Goal: Task Accomplishment & Management: Manage account settings

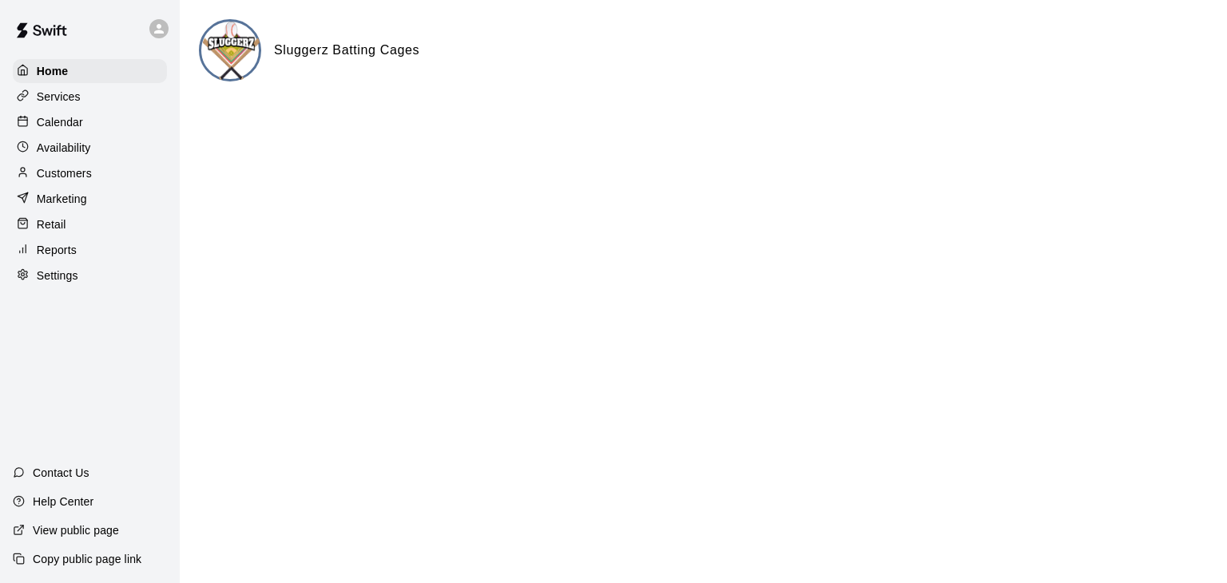
click at [73, 180] on p "Customers" at bounding box center [64, 173] width 55 height 16
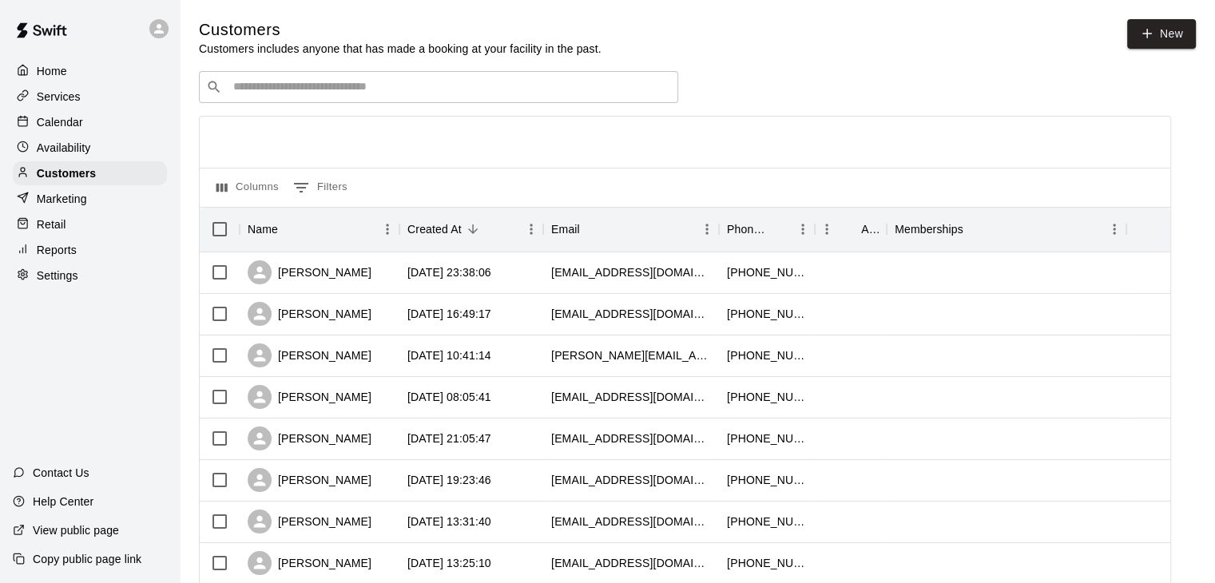
click at [64, 120] on p "Calendar" at bounding box center [60, 122] width 46 height 16
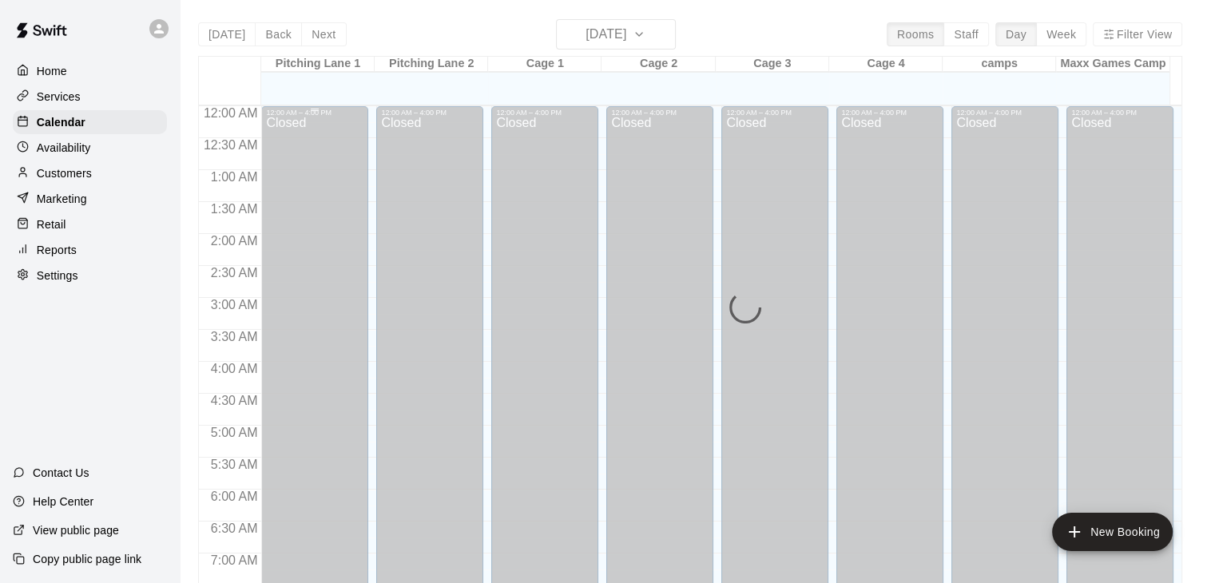
scroll to position [779, 0]
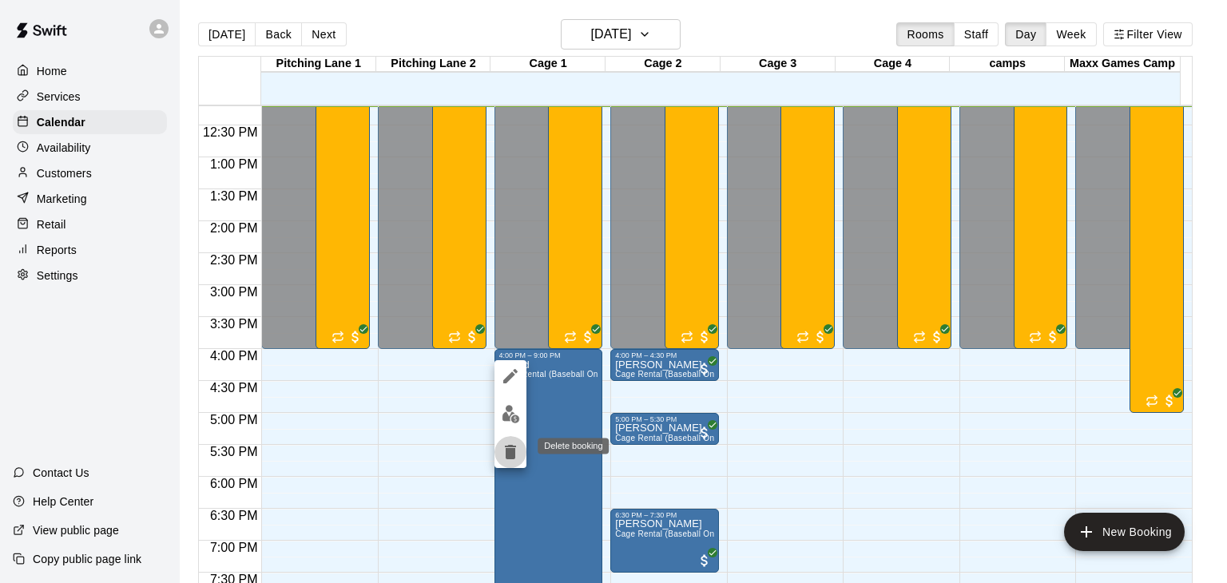
click at [508, 446] on icon "delete" at bounding box center [510, 452] width 11 height 14
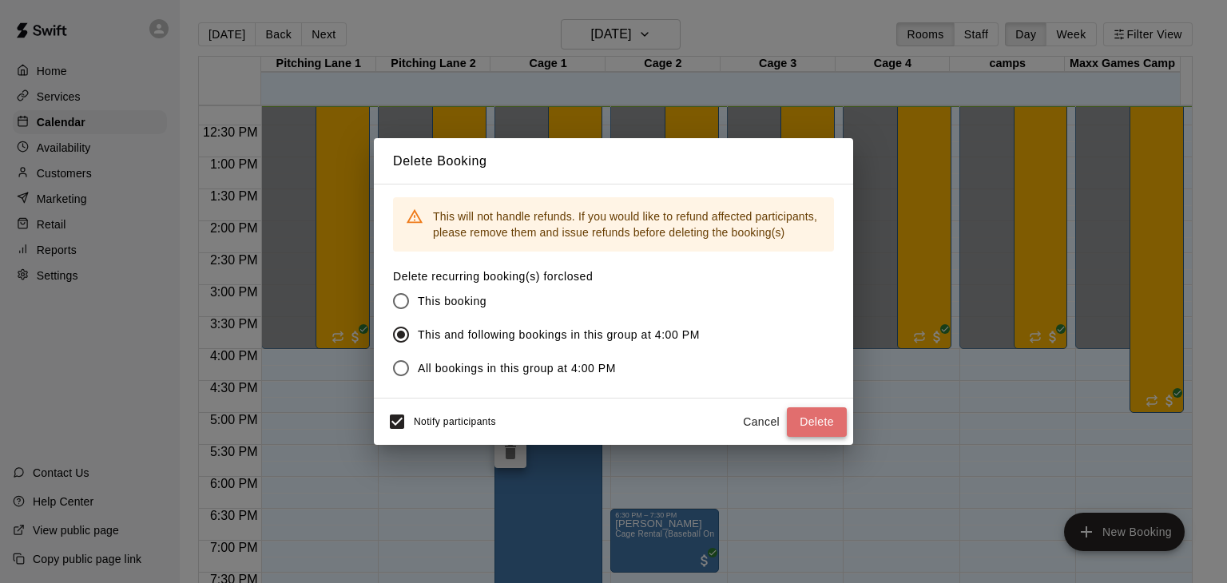
click at [828, 422] on button "Delete" at bounding box center [817, 422] width 60 height 30
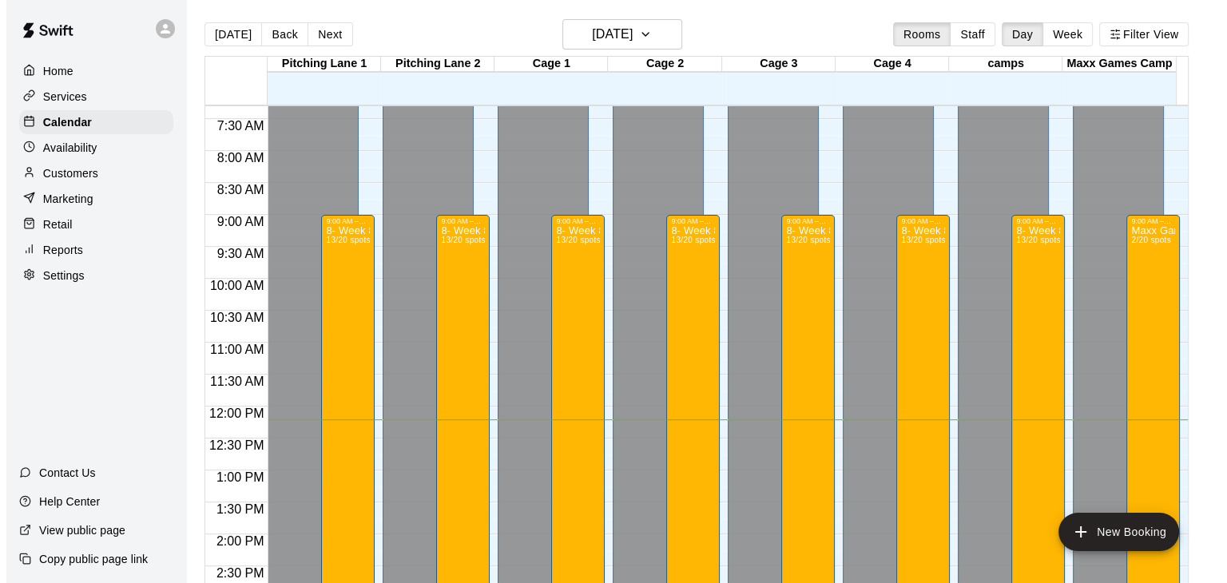
scroll to position [319, 0]
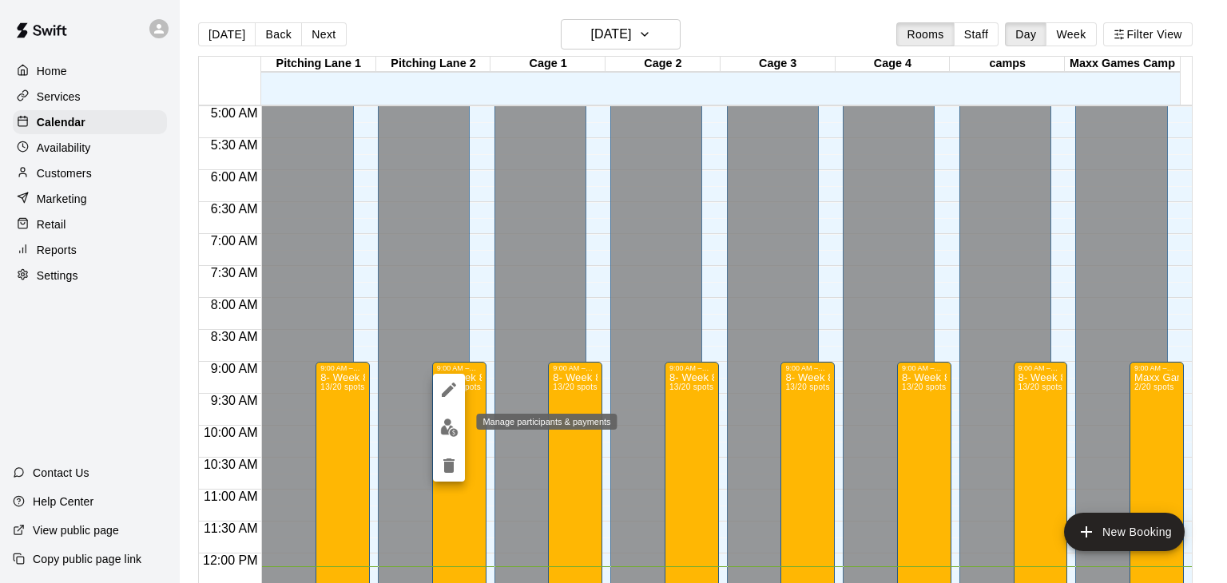
click at [447, 429] on img "edit" at bounding box center [449, 427] width 18 height 18
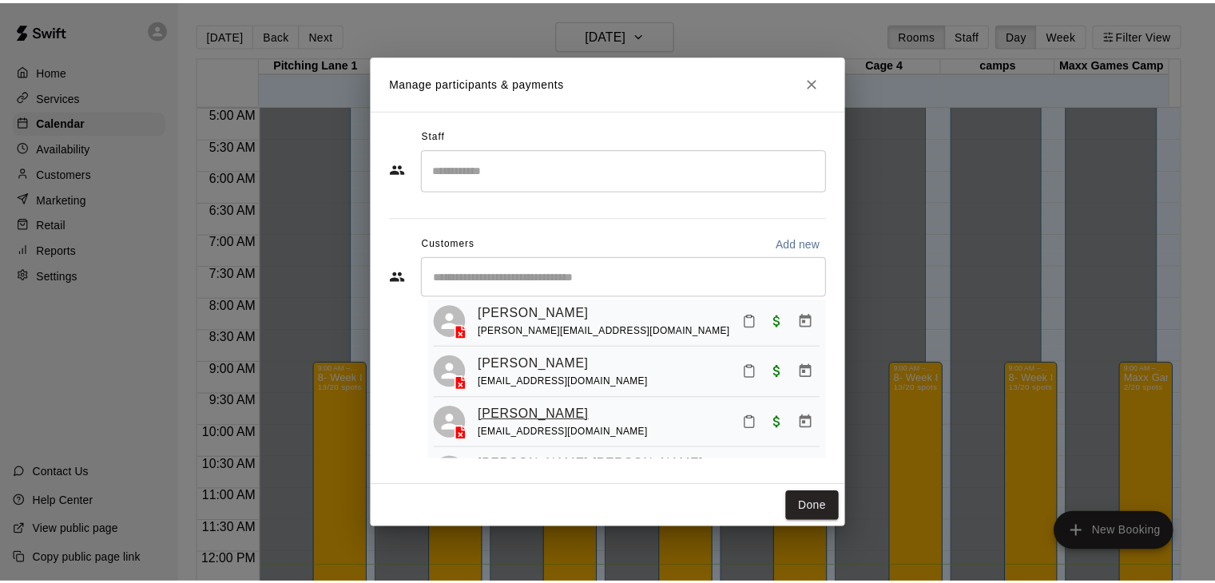
scroll to position [93, 0]
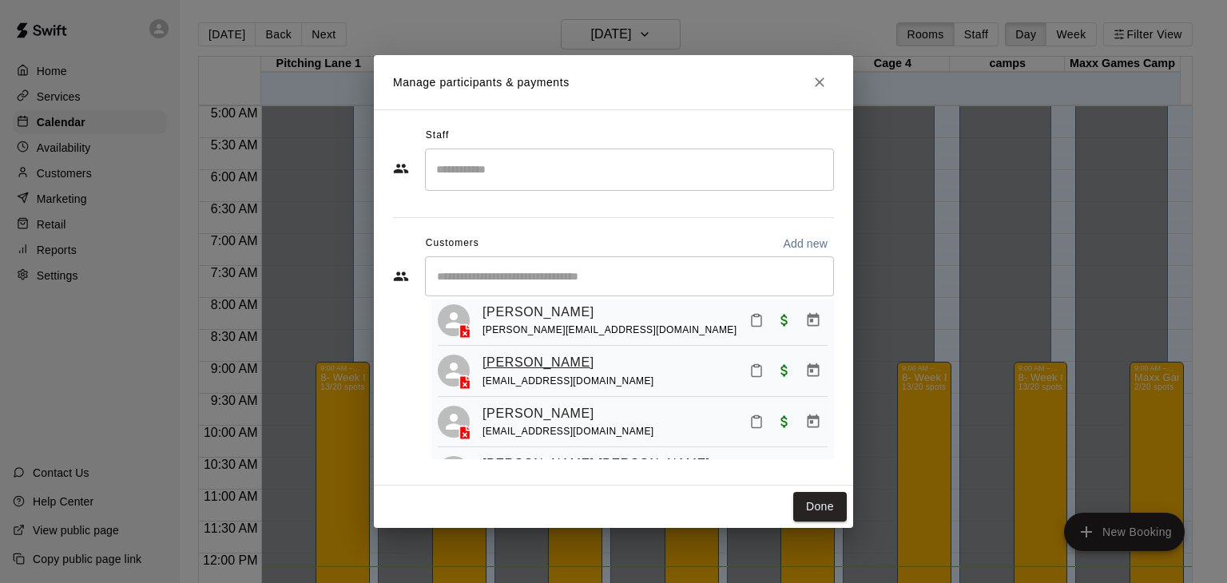
click at [514, 371] on link "[PERSON_NAME]" at bounding box center [538, 362] width 112 height 21
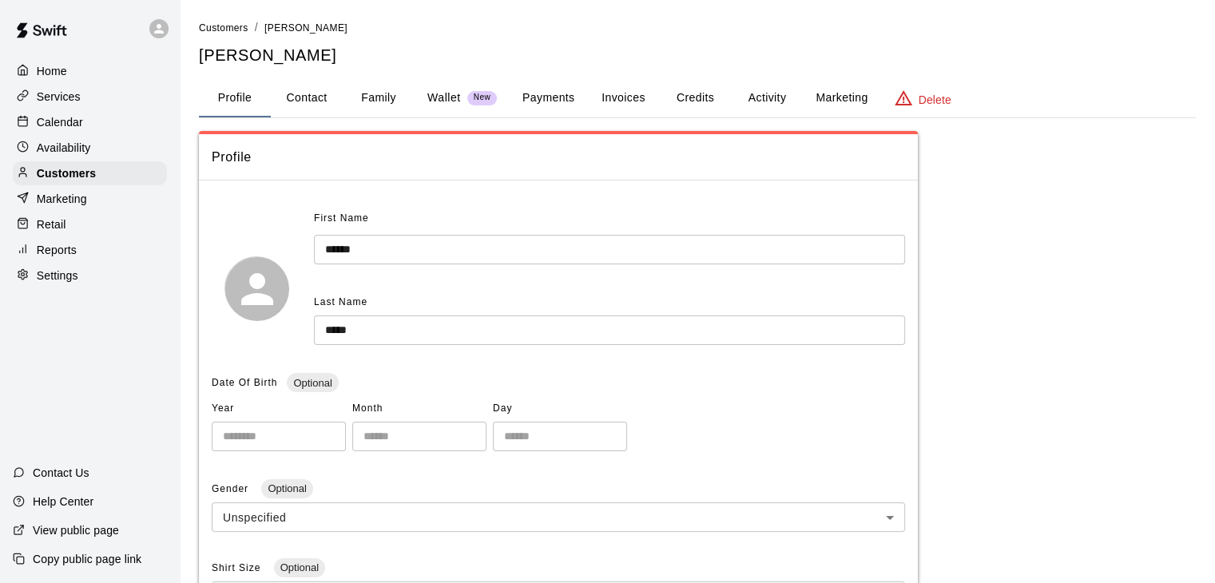
click at [362, 100] on button "Family" at bounding box center [379, 98] width 72 height 38
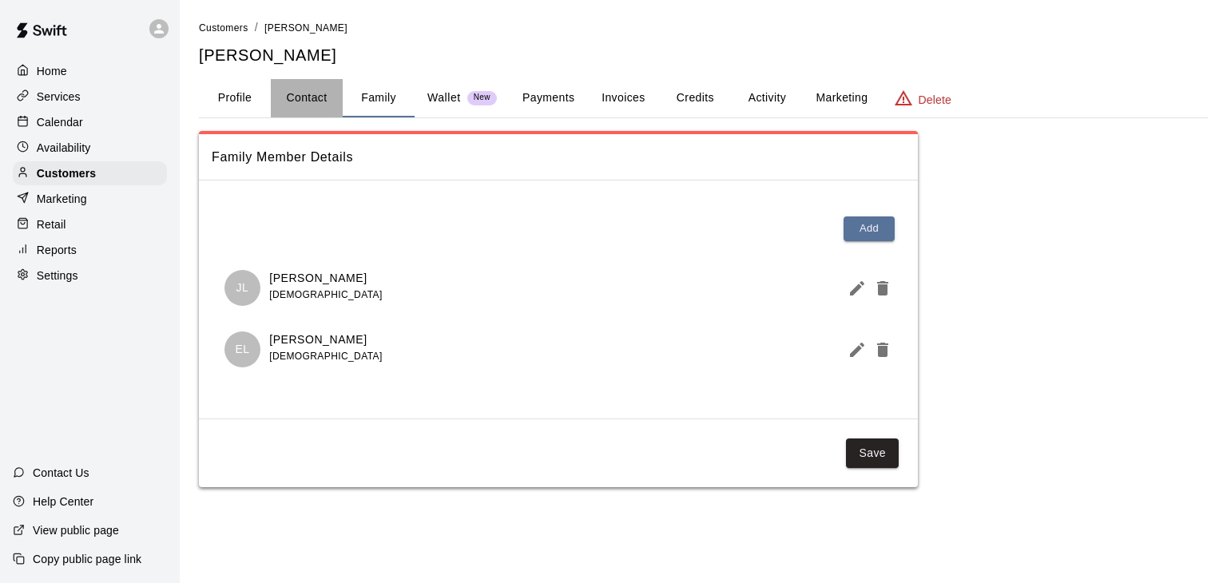
click at [313, 105] on button "Contact" at bounding box center [307, 98] width 72 height 38
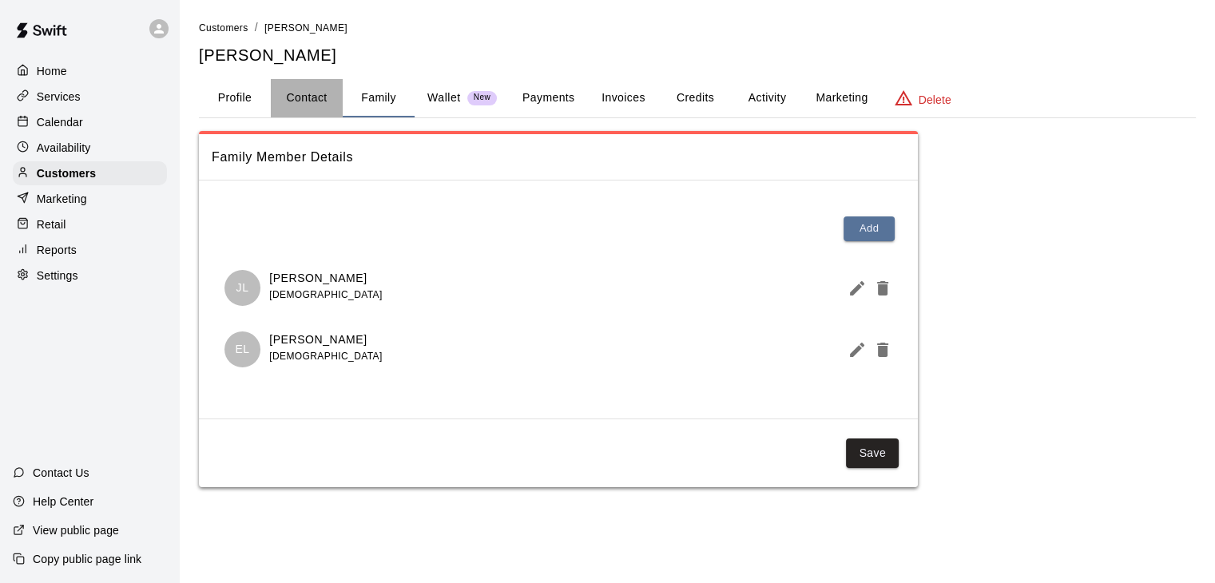
select select "**"
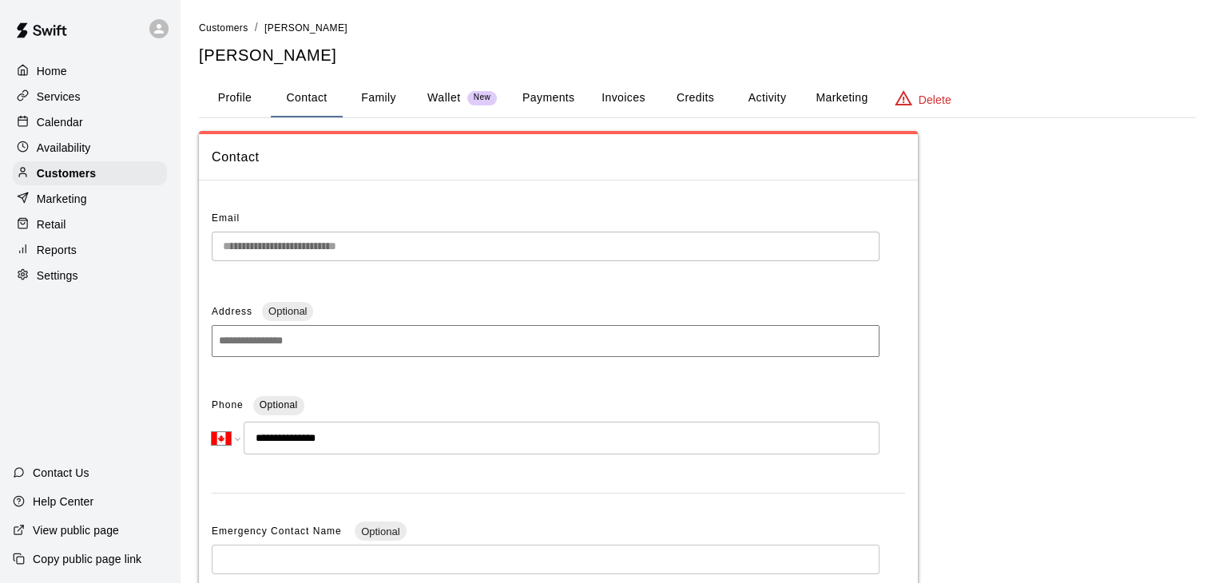
click at [74, 124] on p "Calendar" at bounding box center [60, 122] width 46 height 16
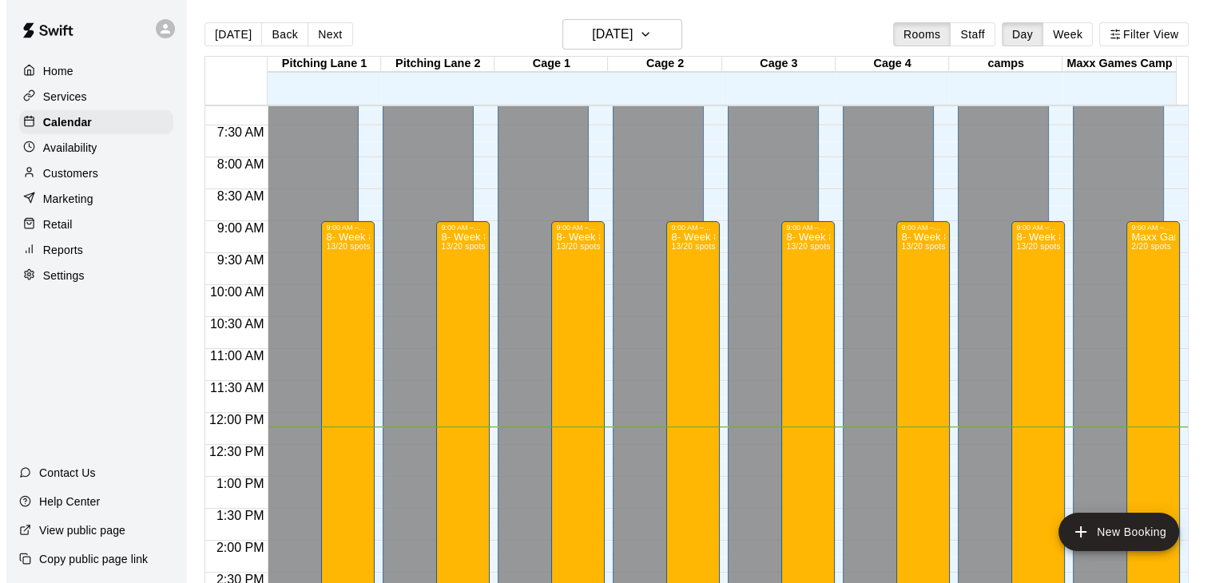
scroll to position [462, 0]
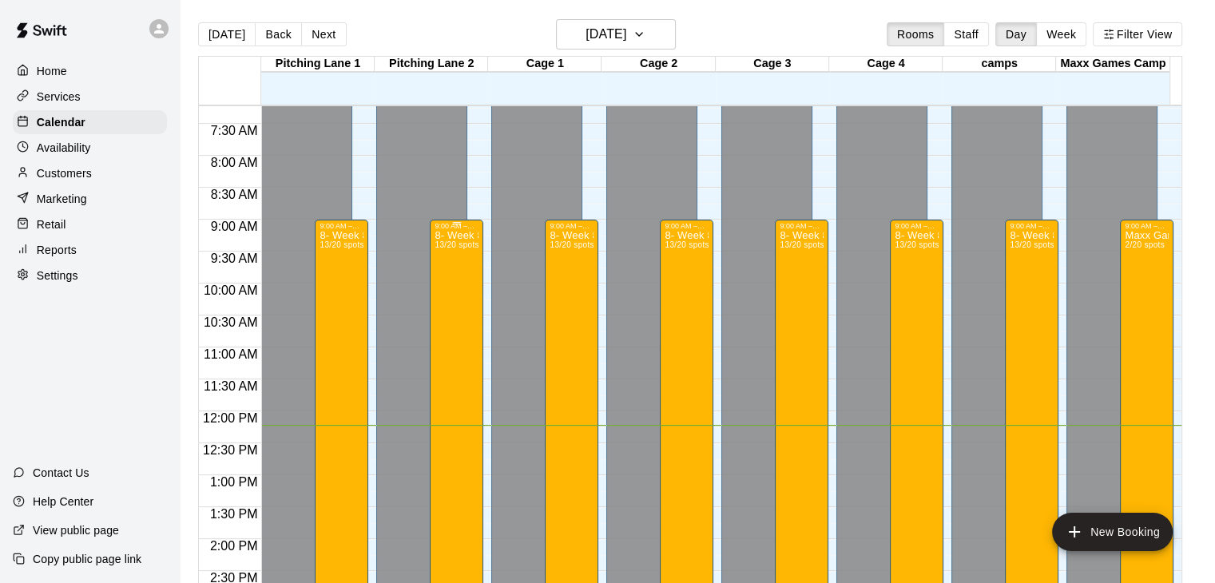
click at [462, 315] on div "8- Week 8 Sluggerz Summer Camp [DATE] to [DATE] 13/20 spots" at bounding box center [456, 521] width 44 height 583
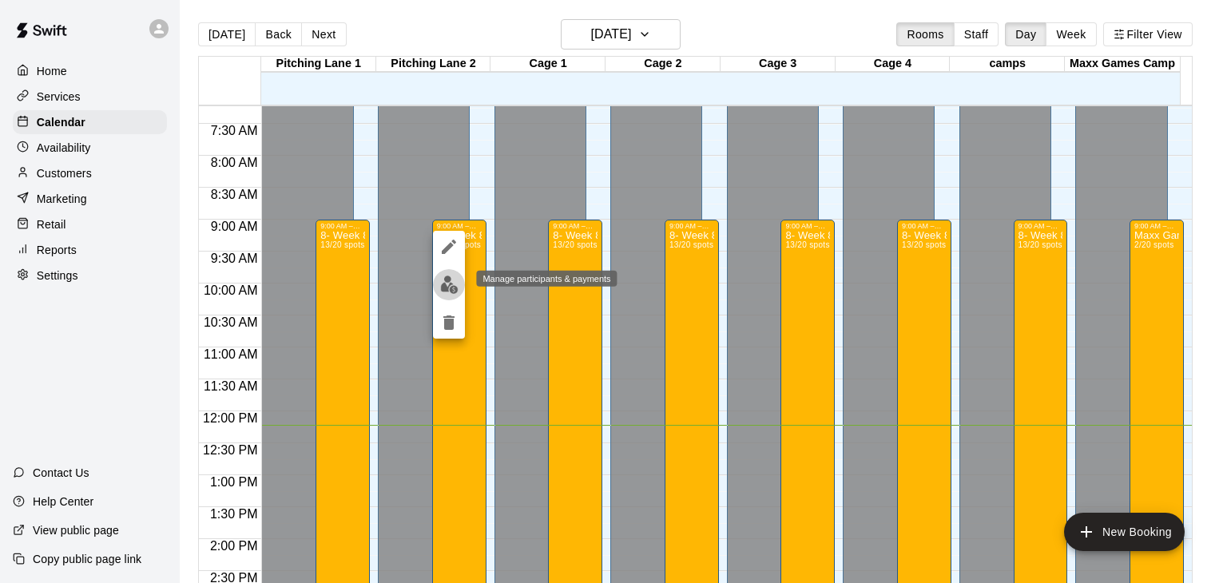
click at [449, 287] on img "edit" at bounding box center [449, 285] width 18 height 18
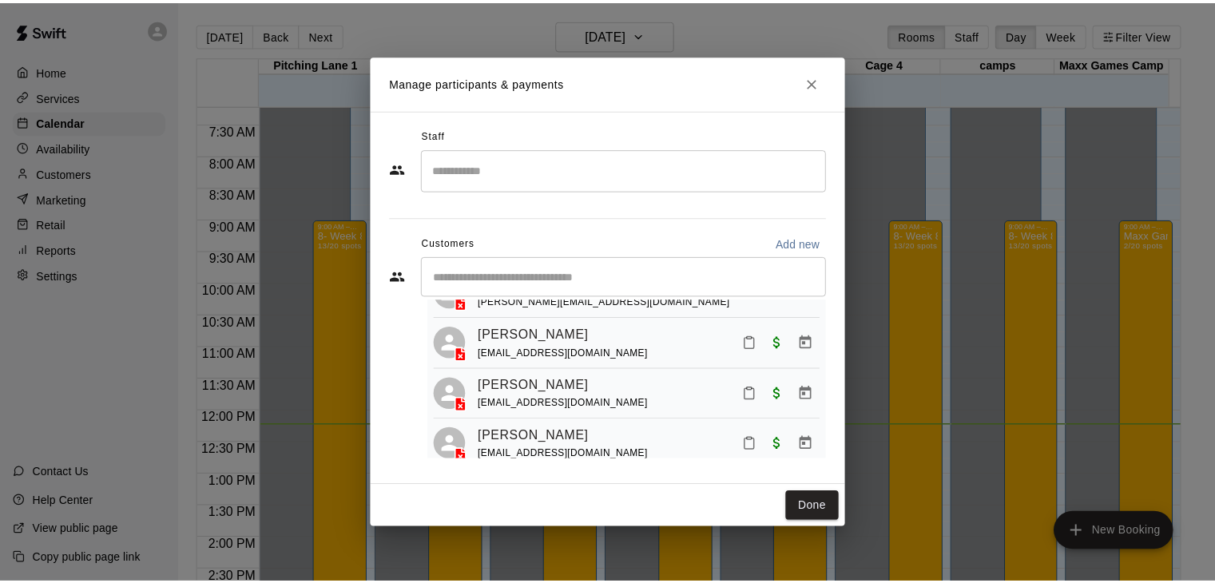
scroll to position [573, 0]
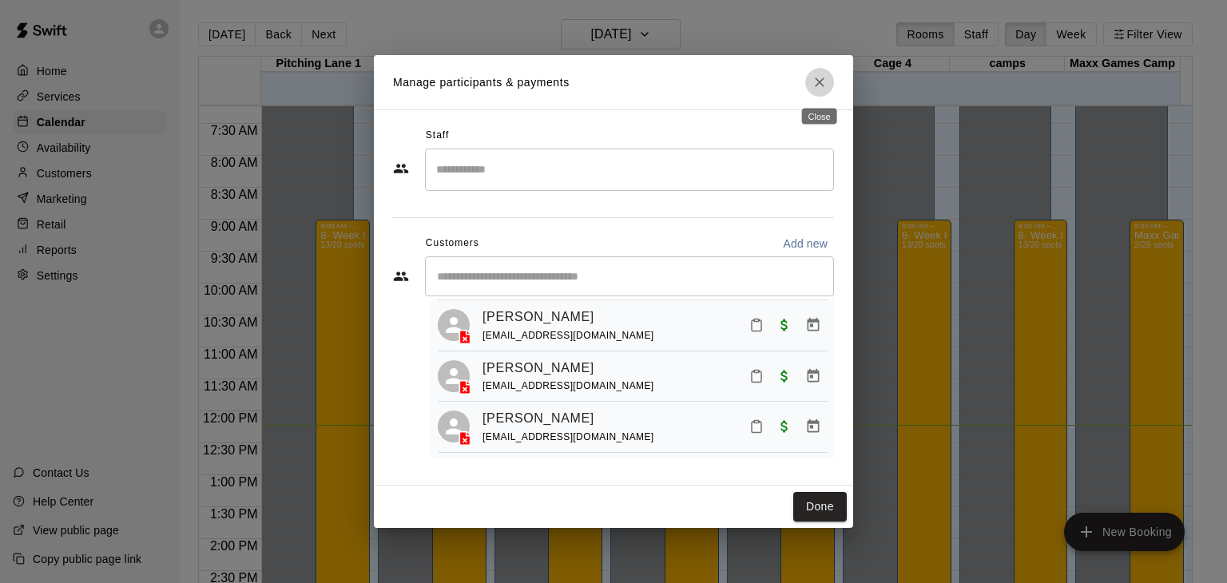
click at [818, 84] on icon "Close" at bounding box center [819, 82] width 16 height 16
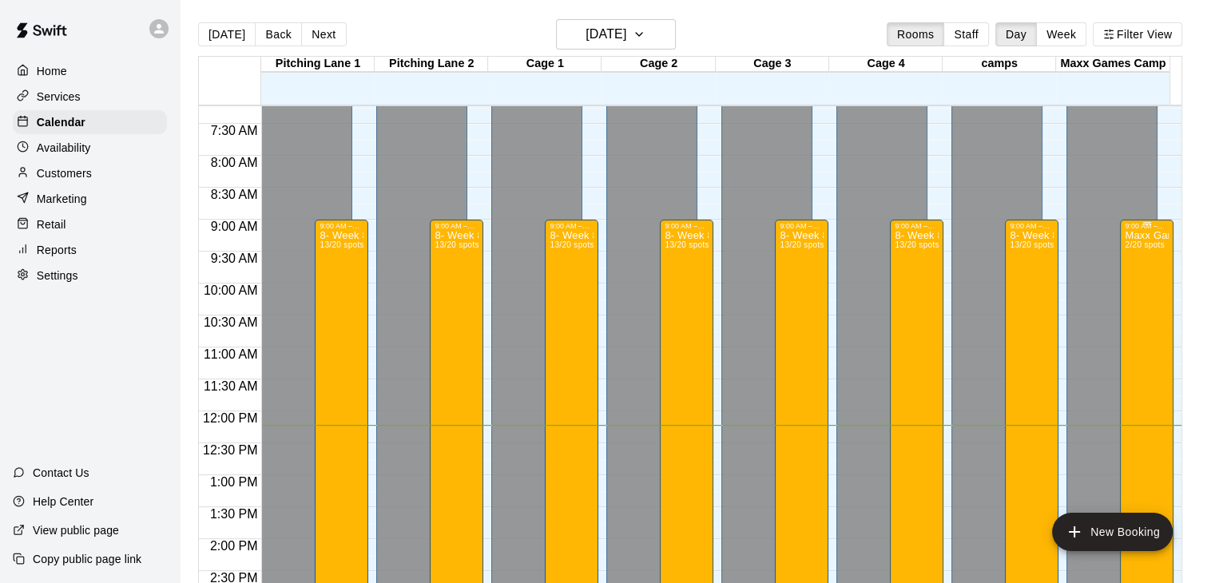
click at [1155, 349] on div "Maxx Games Camps [DATE]-[DATE] 2/20 spots" at bounding box center [1146, 521] width 44 height 583
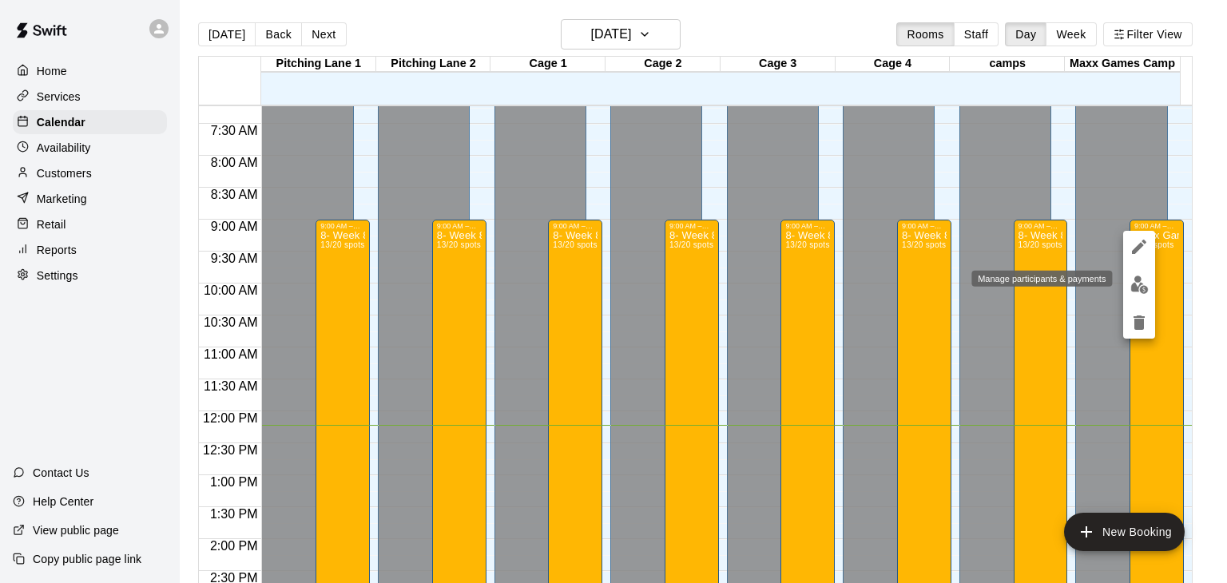
click at [1137, 282] on img "edit" at bounding box center [1139, 285] width 18 height 18
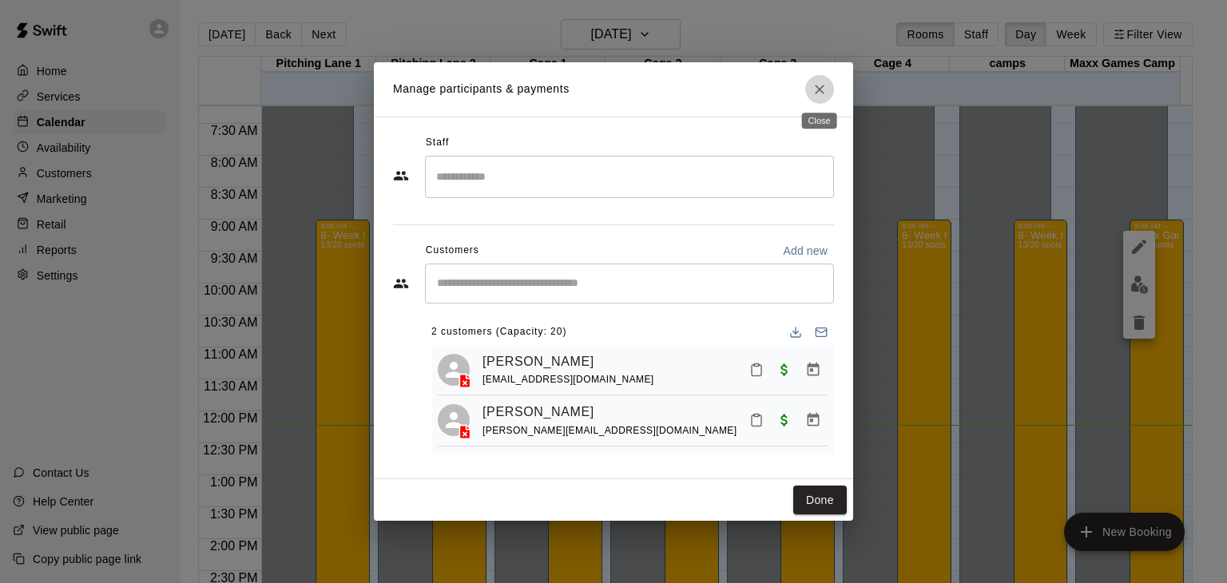
click at [822, 85] on icon "Close" at bounding box center [819, 89] width 16 height 16
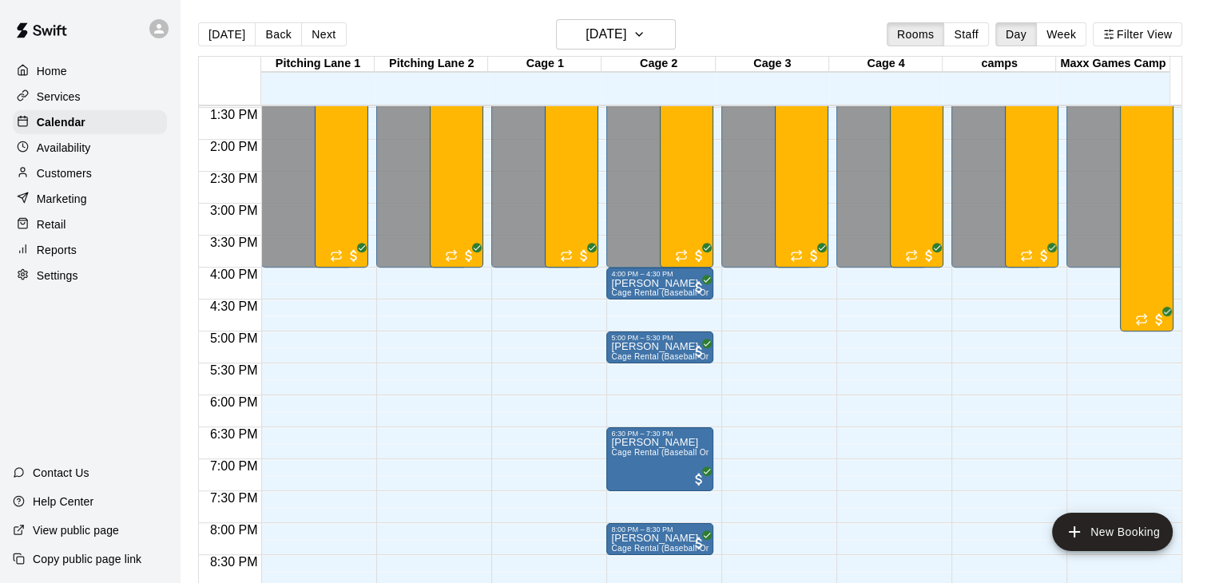
scroll to position [621, 0]
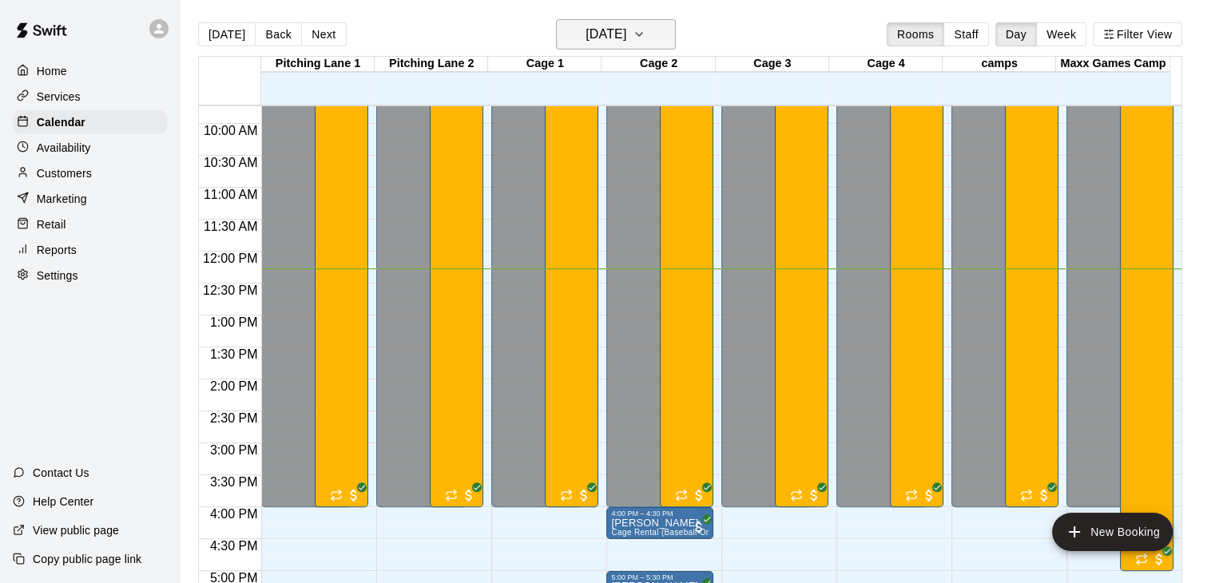
click at [659, 35] on button "[DATE]" at bounding box center [616, 34] width 120 height 30
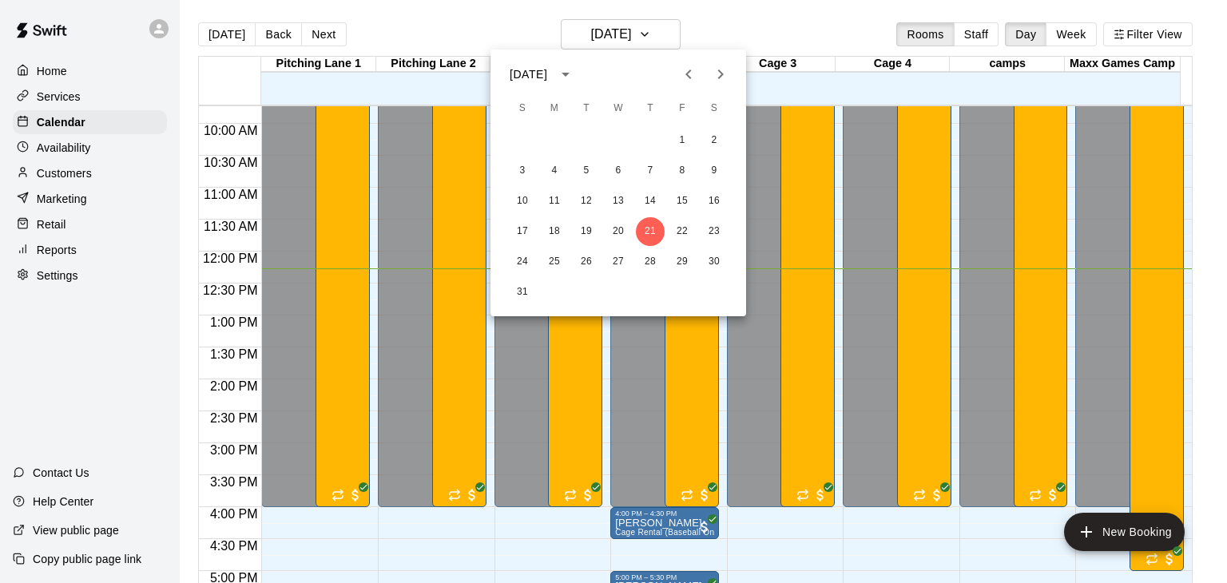
click at [720, 78] on icon "Next month" at bounding box center [720, 74] width 19 height 19
click at [687, 78] on icon "Previous month" at bounding box center [688, 74] width 19 height 19
click at [640, 37] on div at bounding box center [613, 291] width 1227 height 583
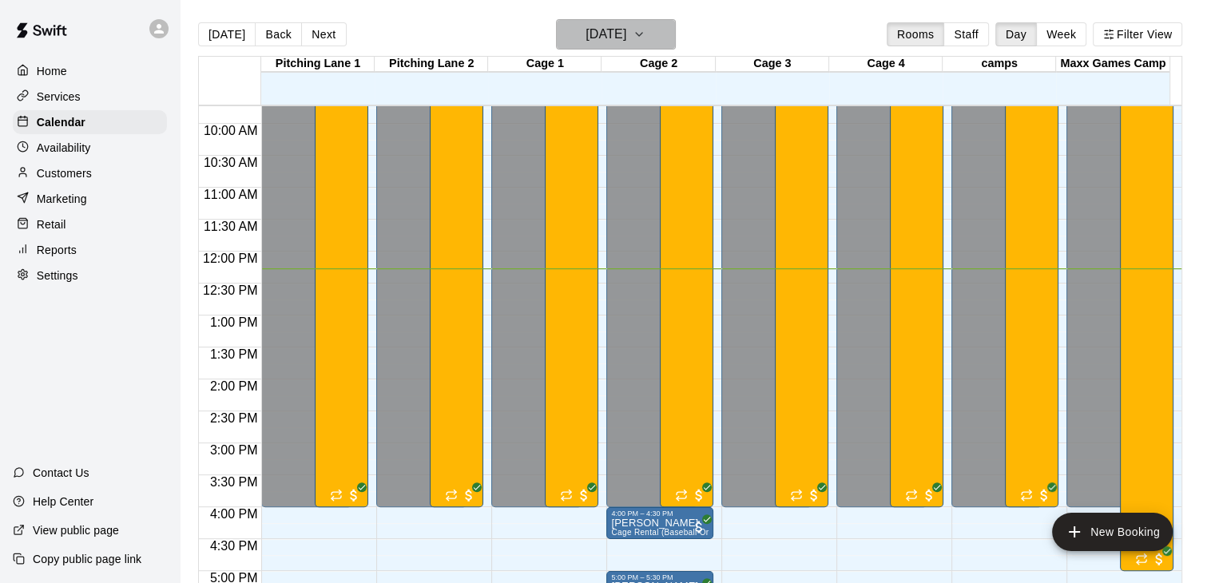
click at [626, 38] on h6 "[DATE]" at bounding box center [605, 34] width 41 height 22
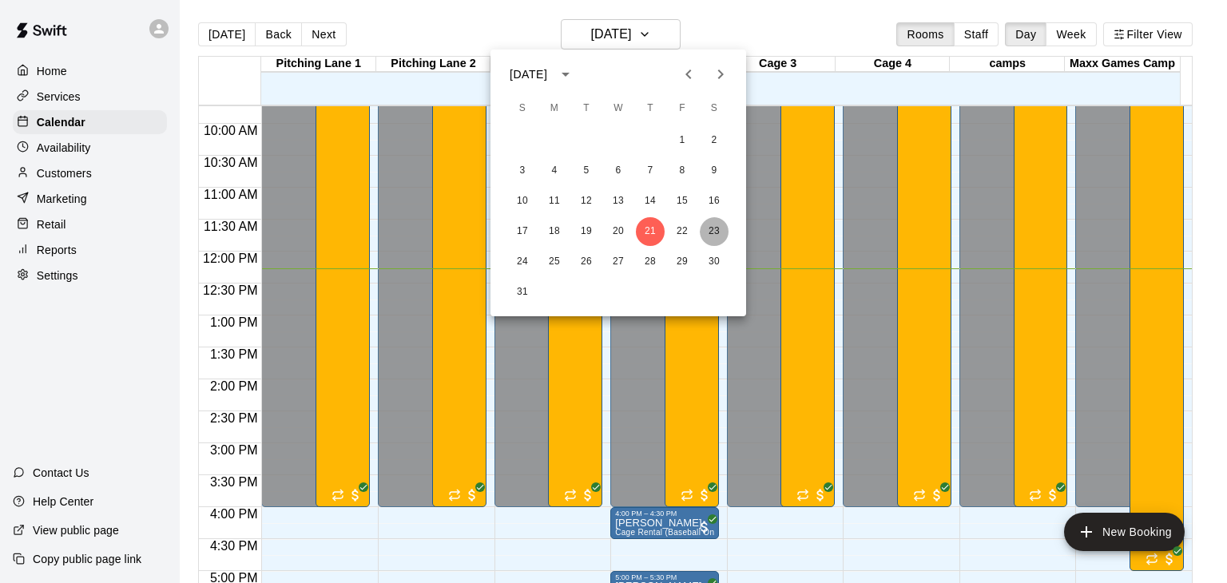
click at [716, 228] on button "23" at bounding box center [714, 231] width 29 height 29
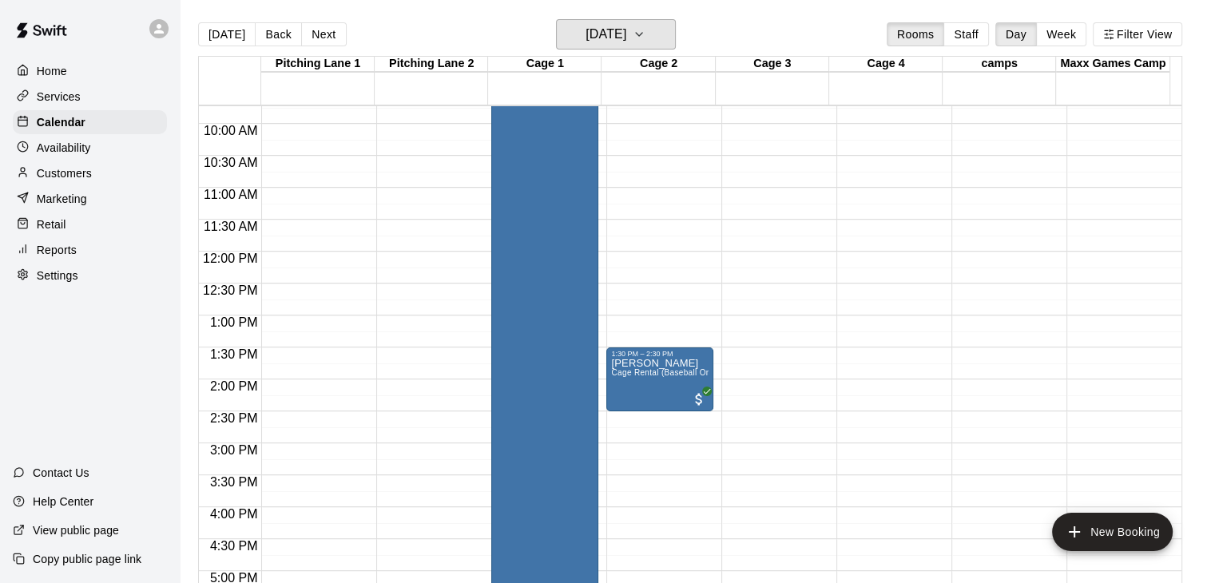
scroll to position [302, 0]
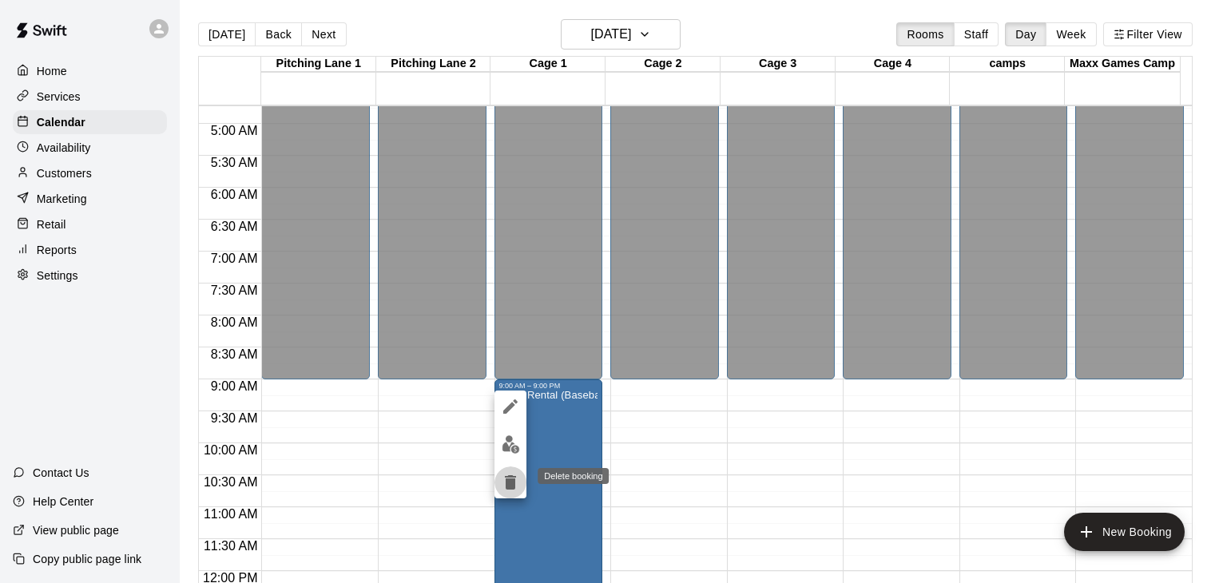
click at [508, 483] on icon "delete" at bounding box center [510, 482] width 11 height 14
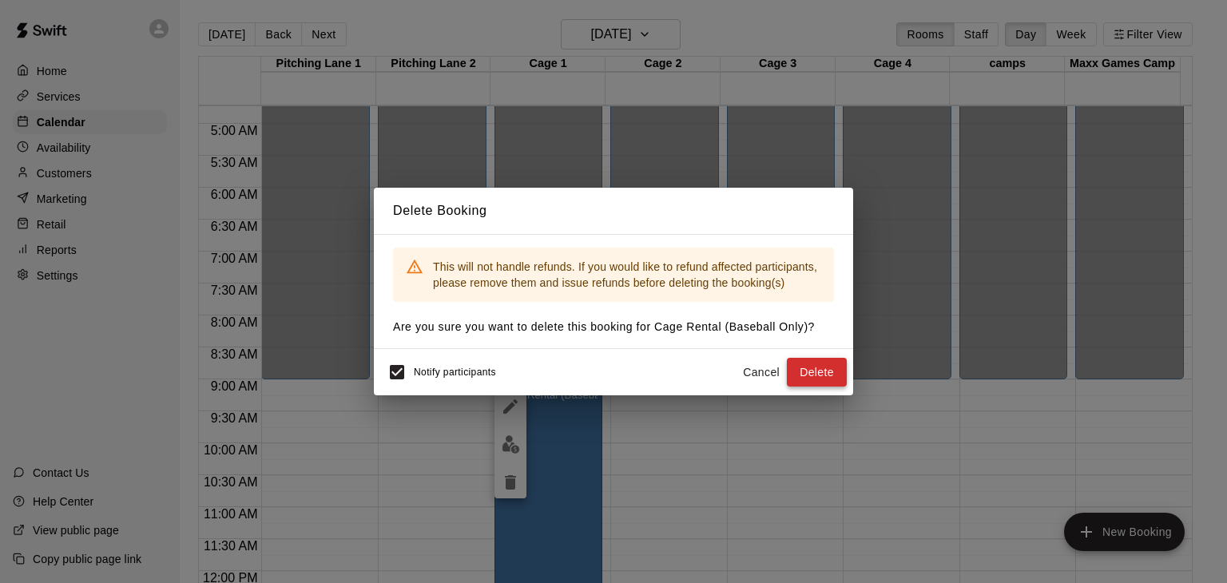
click at [822, 366] on button "Delete" at bounding box center [817, 373] width 60 height 30
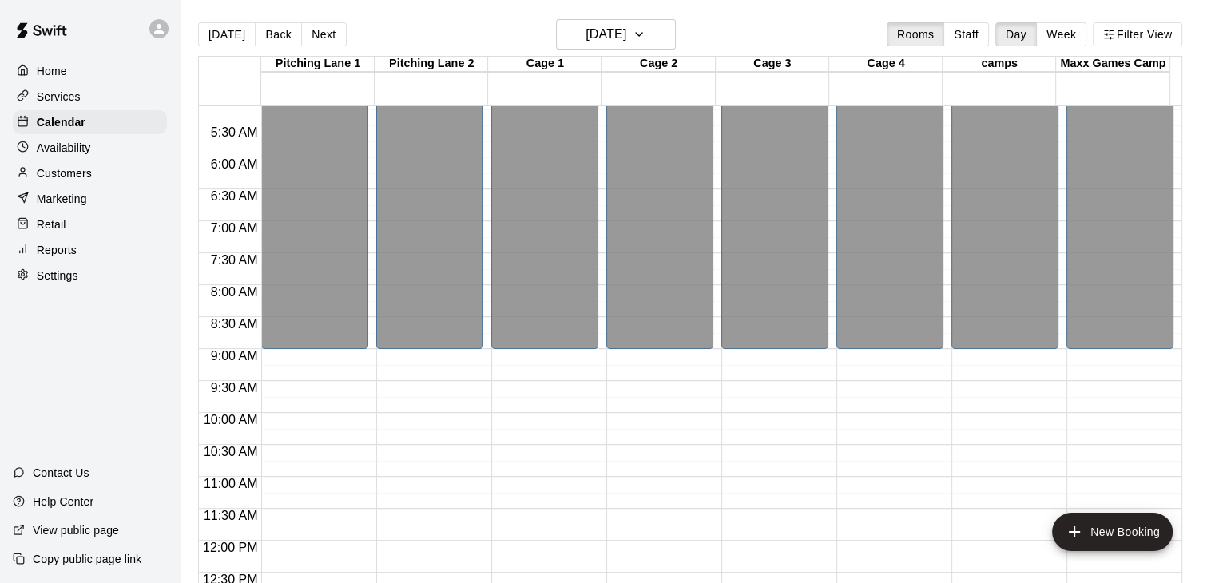
scroll to position [319, 0]
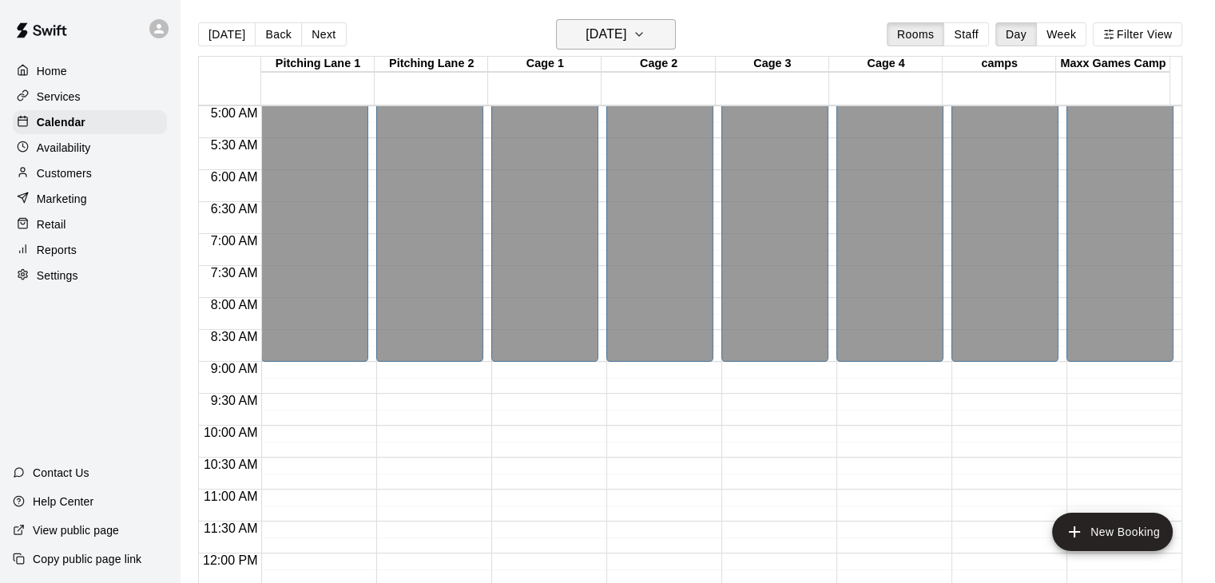
click at [666, 45] on button "[DATE]" at bounding box center [616, 34] width 120 height 30
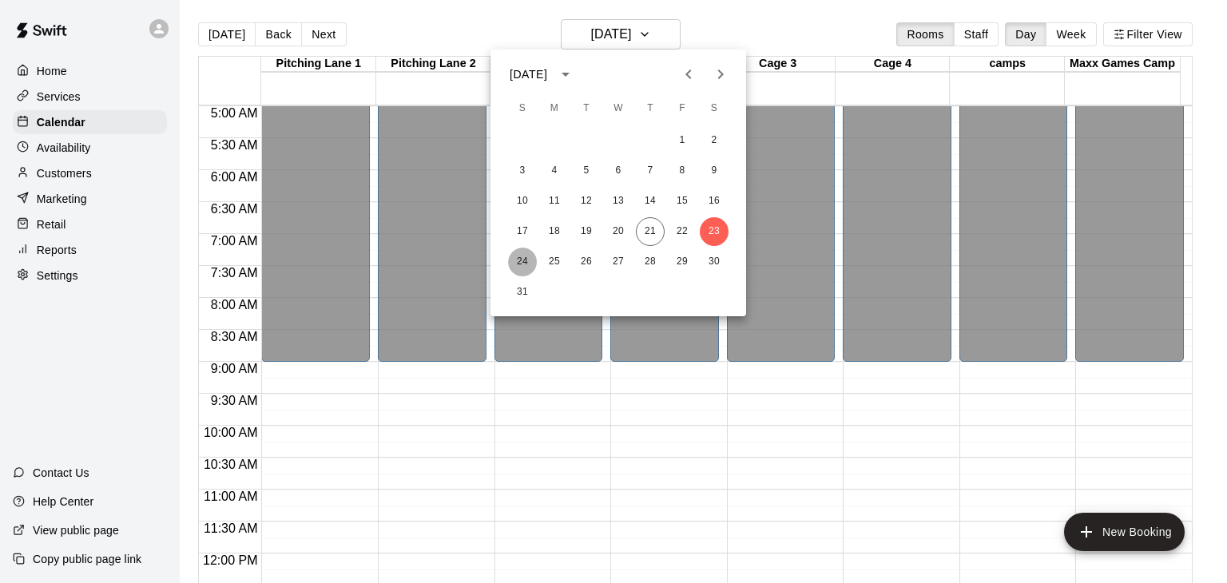
click at [524, 262] on button "24" at bounding box center [522, 262] width 29 height 29
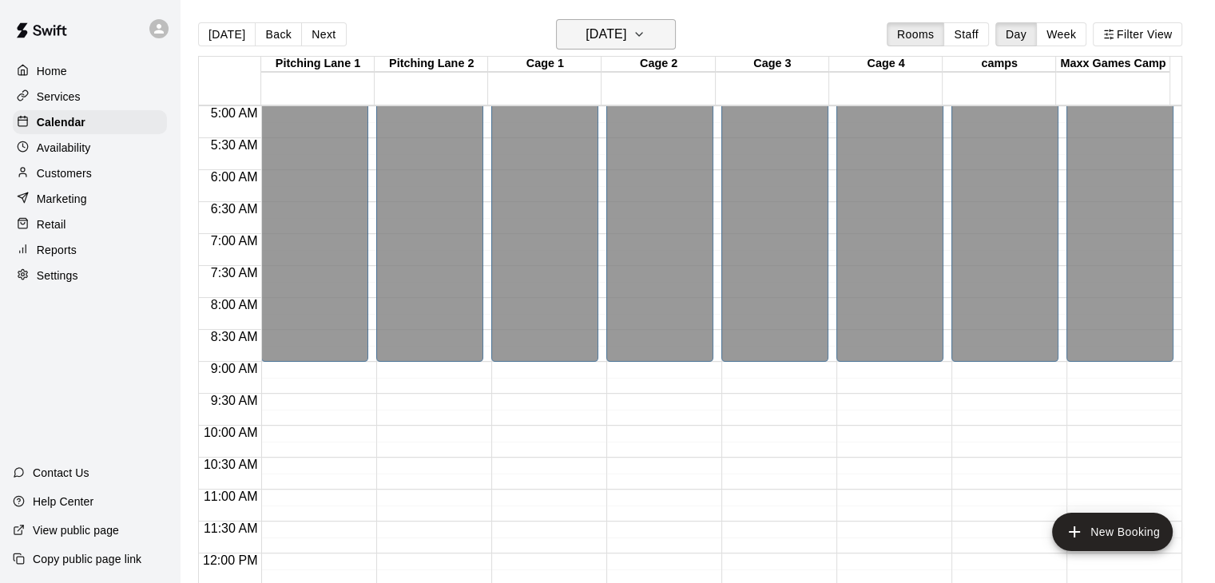
click at [654, 30] on button "[DATE]" at bounding box center [616, 34] width 120 height 30
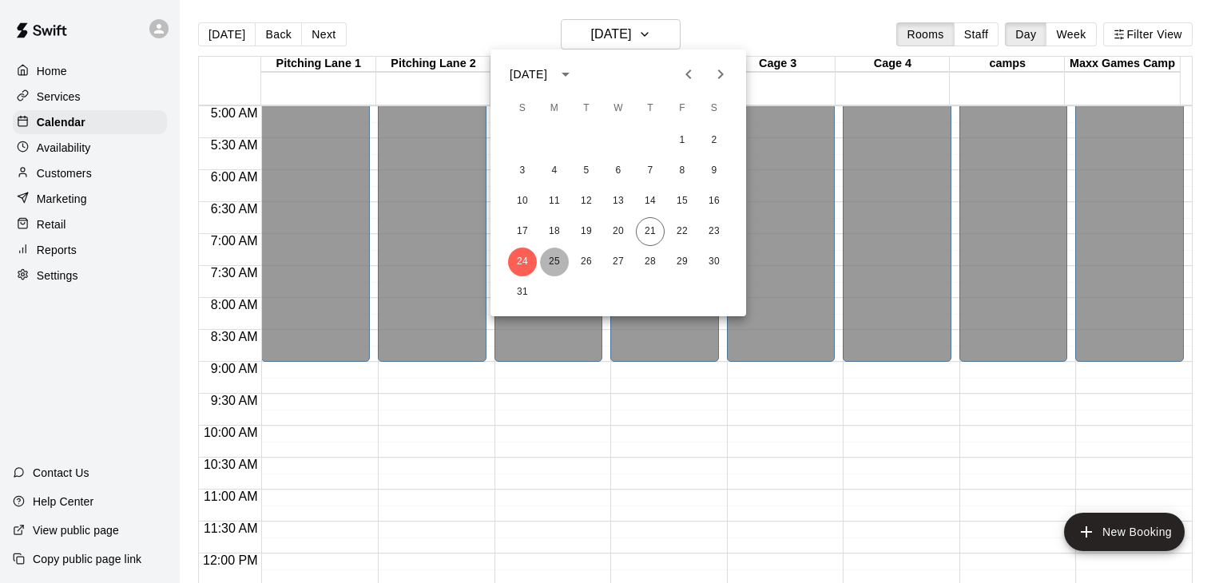
click at [551, 256] on button "25" at bounding box center [554, 262] width 29 height 29
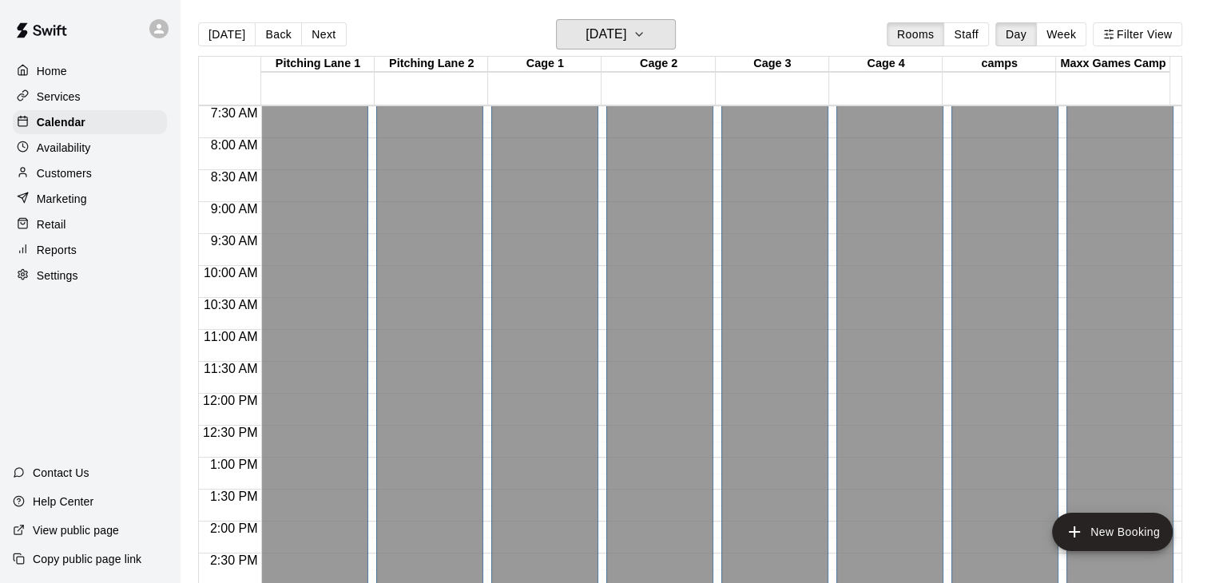
scroll to position [0, 0]
